Goal: Transaction & Acquisition: Purchase product/service

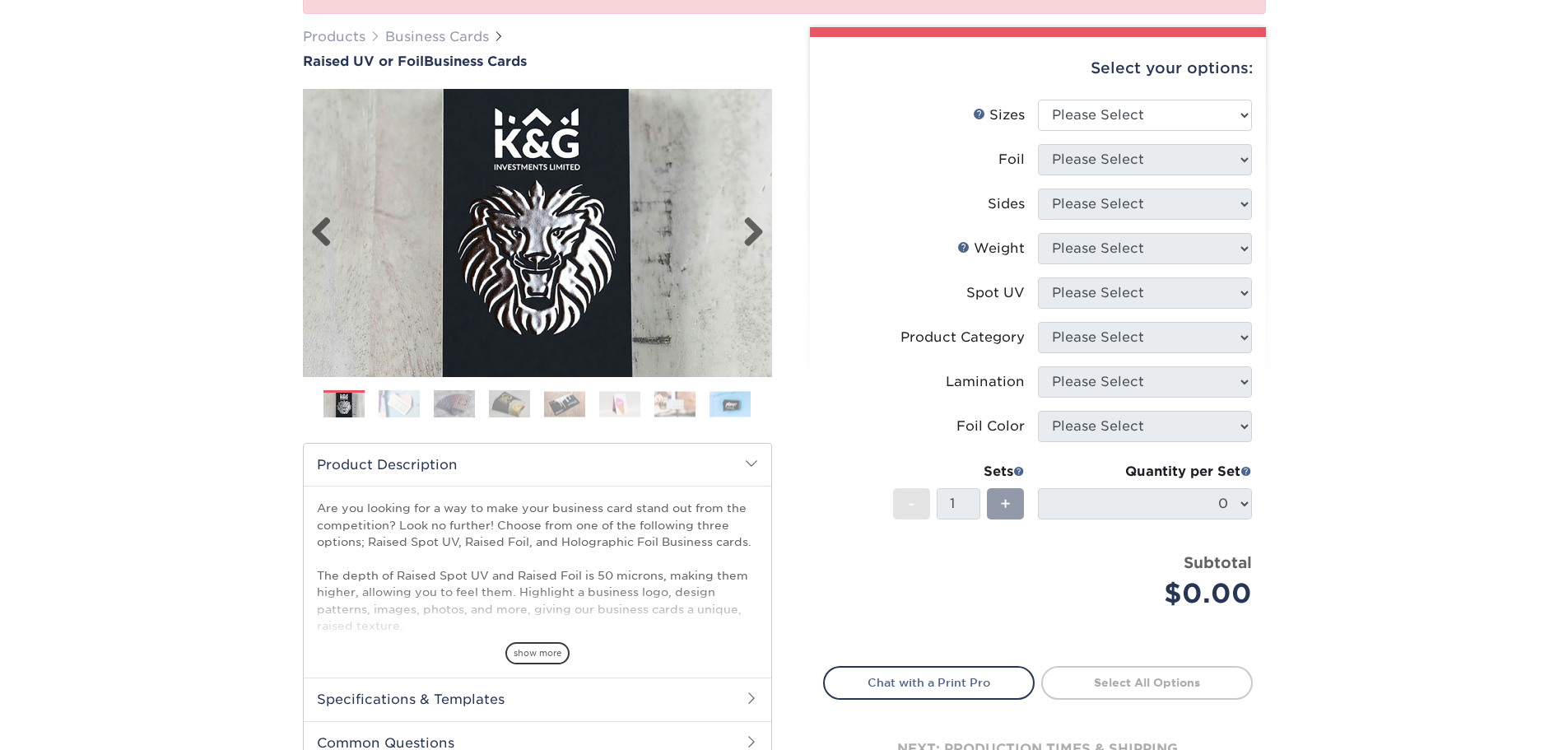
scroll to position [247, 0]
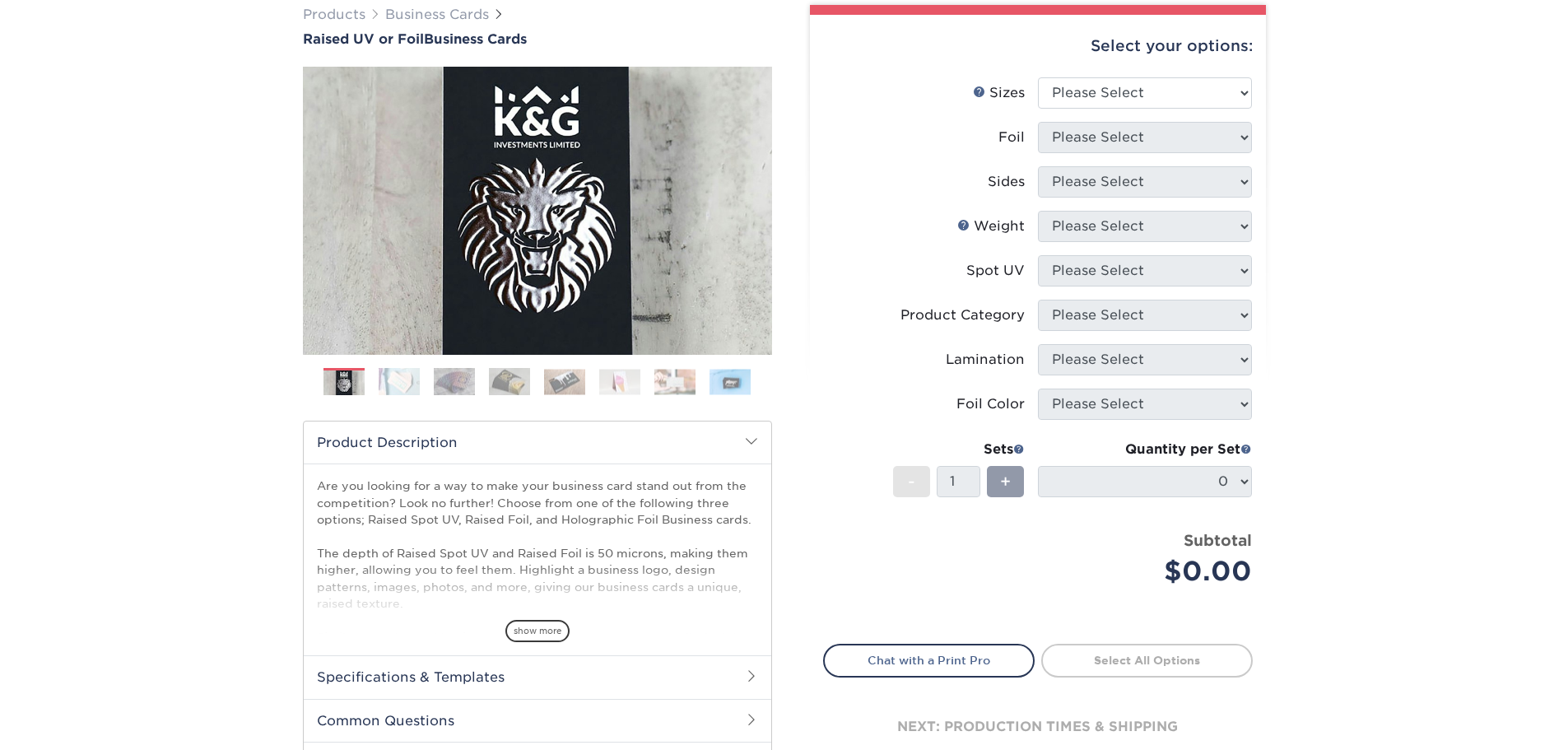
click at [513, 385] on img at bounding box center [510, 381] width 41 height 29
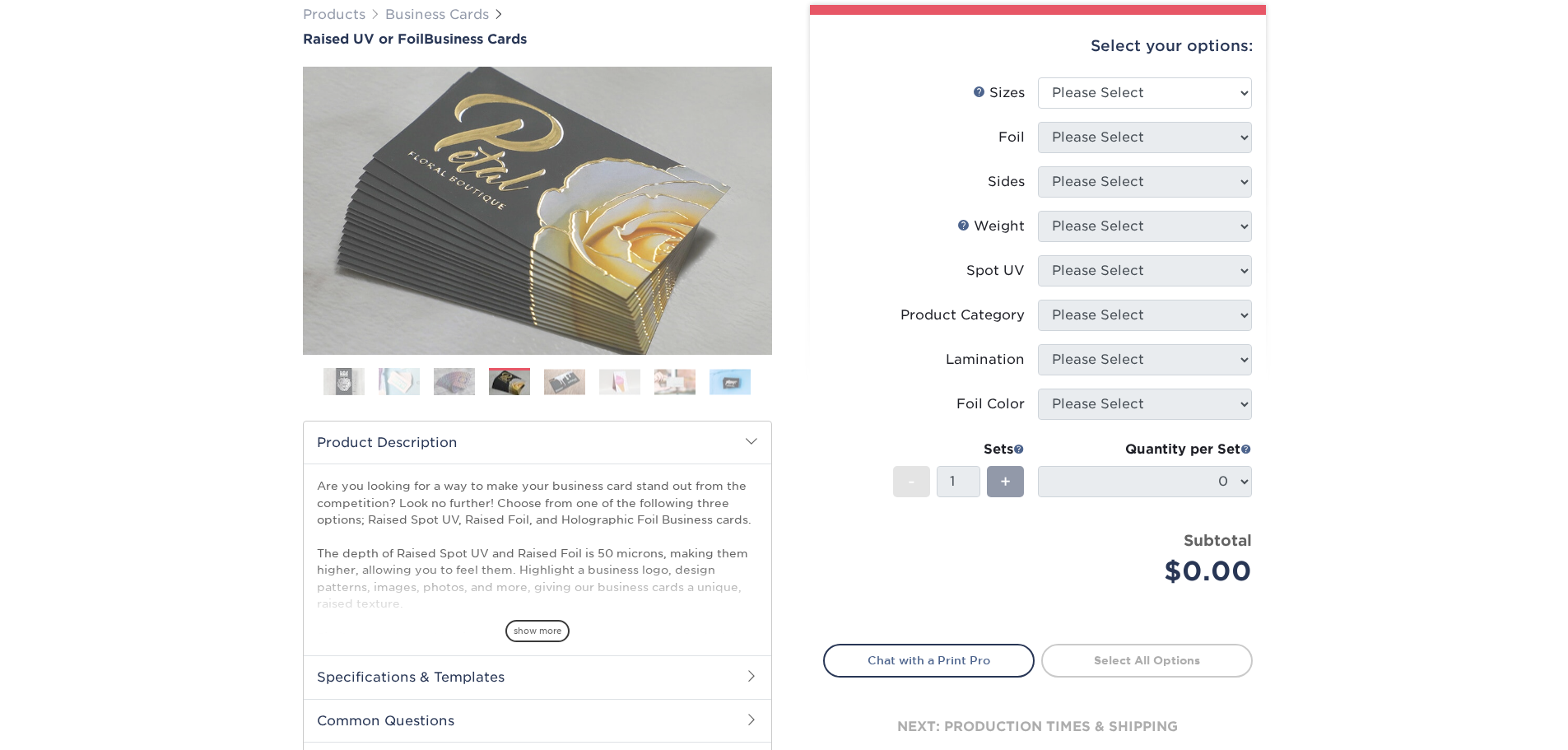
click at [544, 381] on ol at bounding box center [538, 387] width 469 height 39
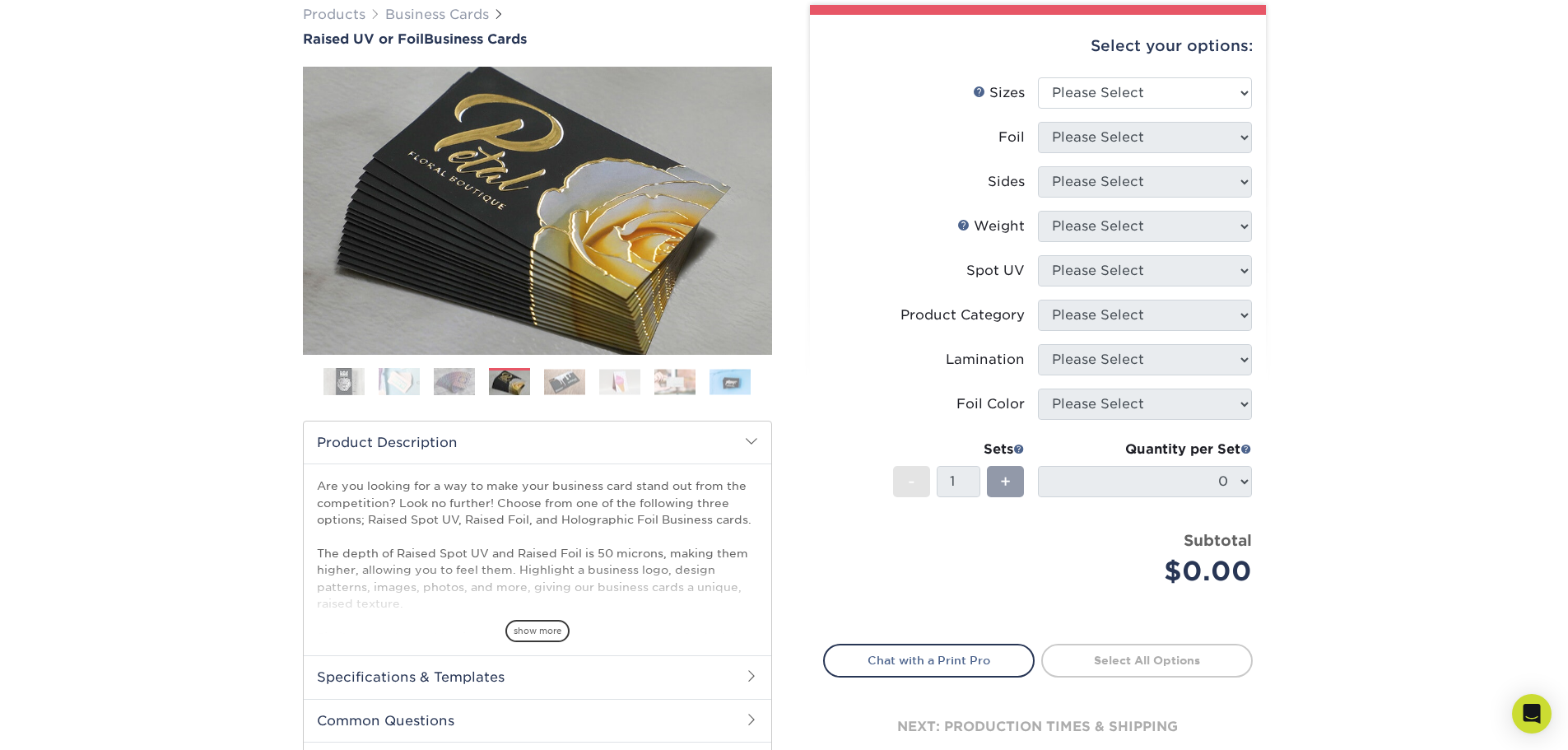
click at [547, 377] on img at bounding box center [565, 381] width 41 height 26
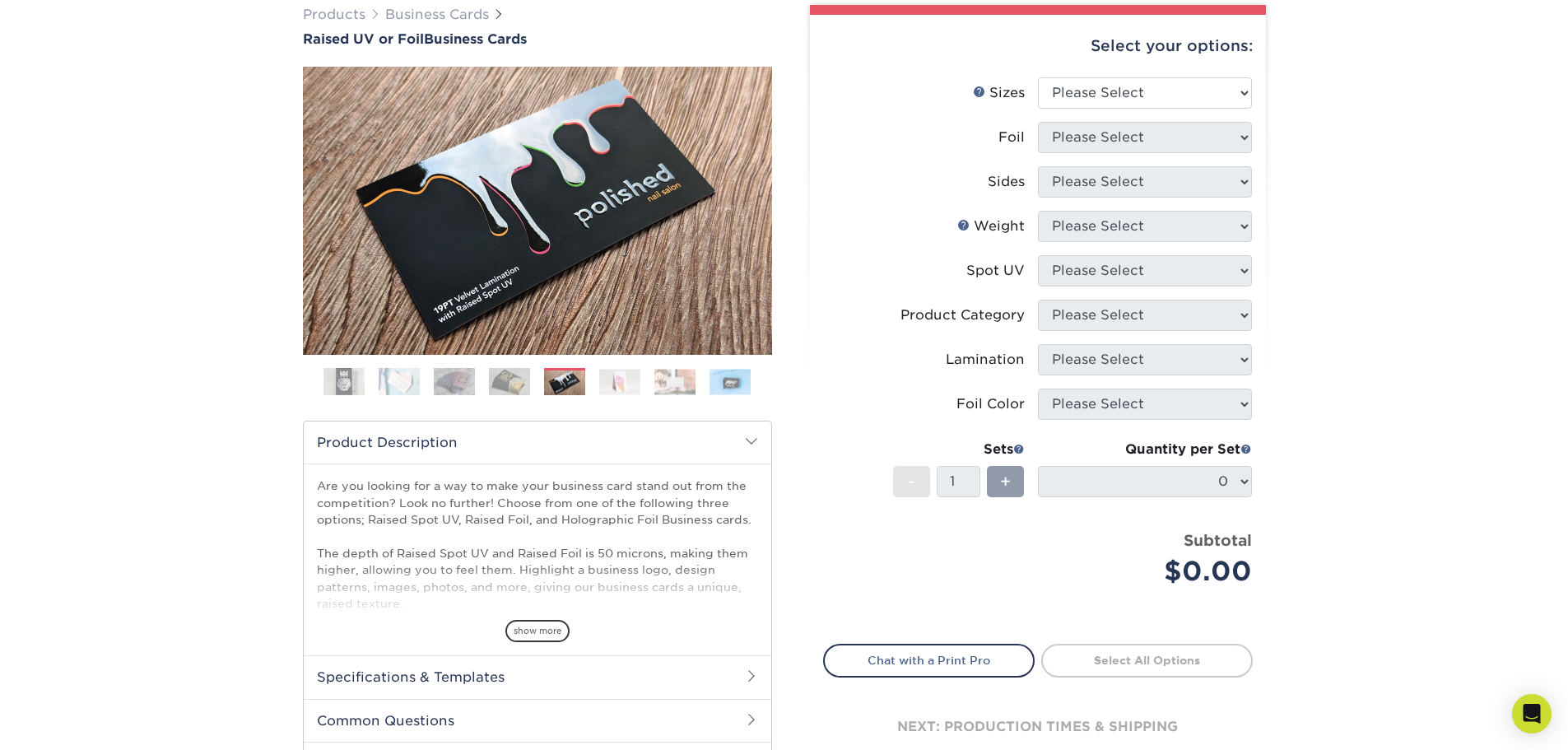
click at [586, 375] on ol at bounding box center [538, 387] width 469 height 39
click at [609, 387] on img at bounding box center [620, 381] width 41 height 26
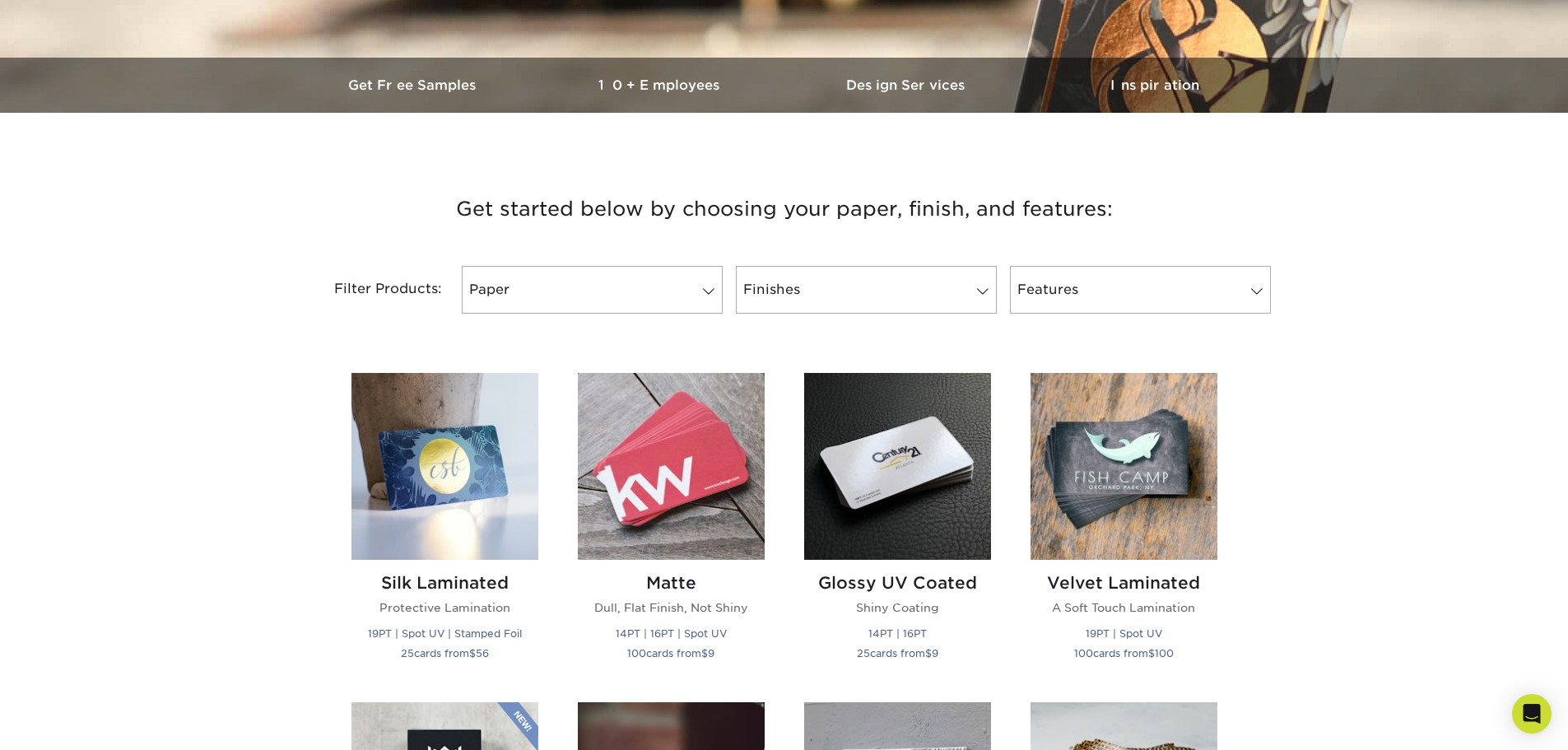
scroll to position [411, 0]
